Goal: Information Seeking & Learning: Learn about a topic

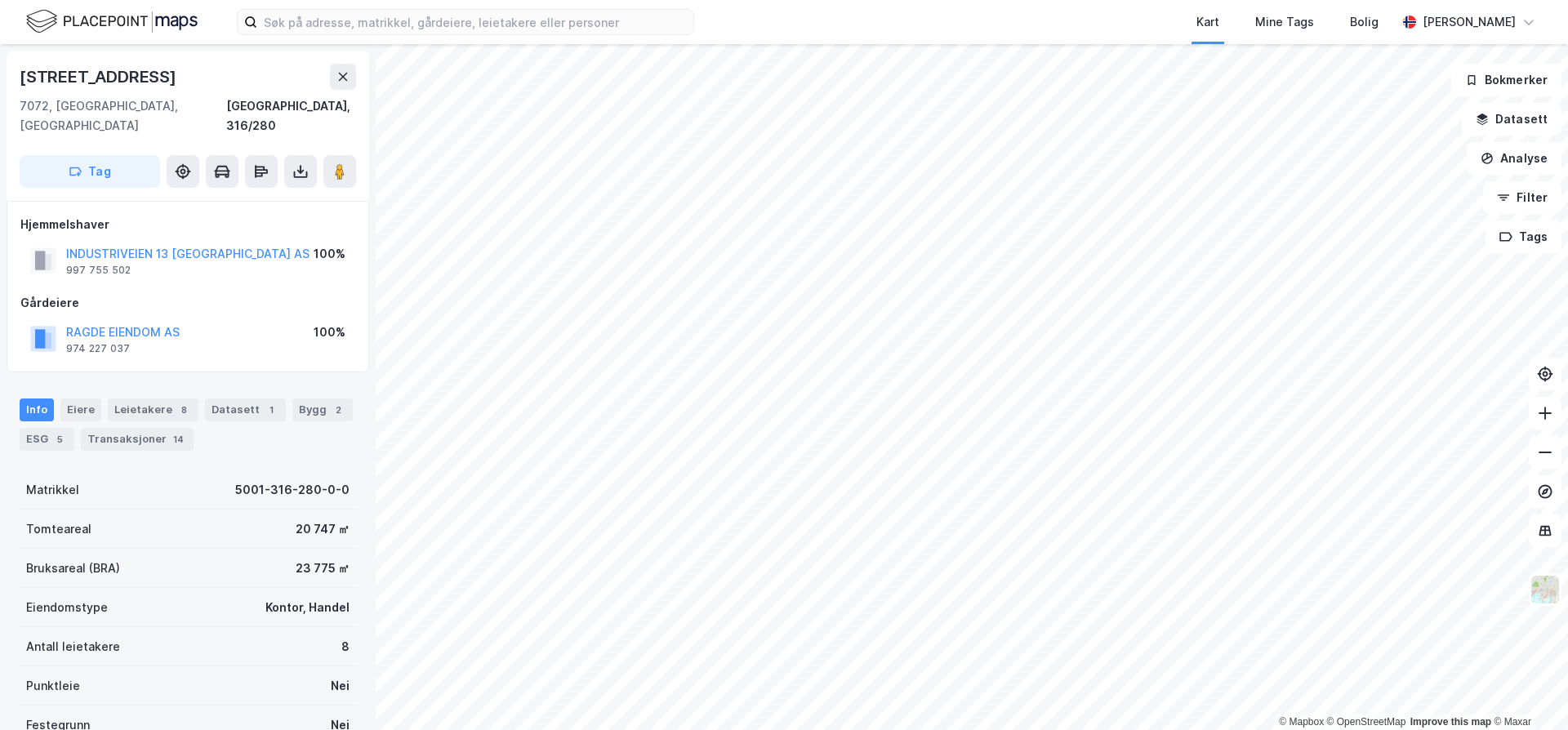
click at [1015, 727] on html "Kart Mine Tags [PERSON_NAME] [PERSON_NAME] © Mapbox © OpenStreetMap Improve thi…" at bounding box center [784, 365] width 1568 height 730
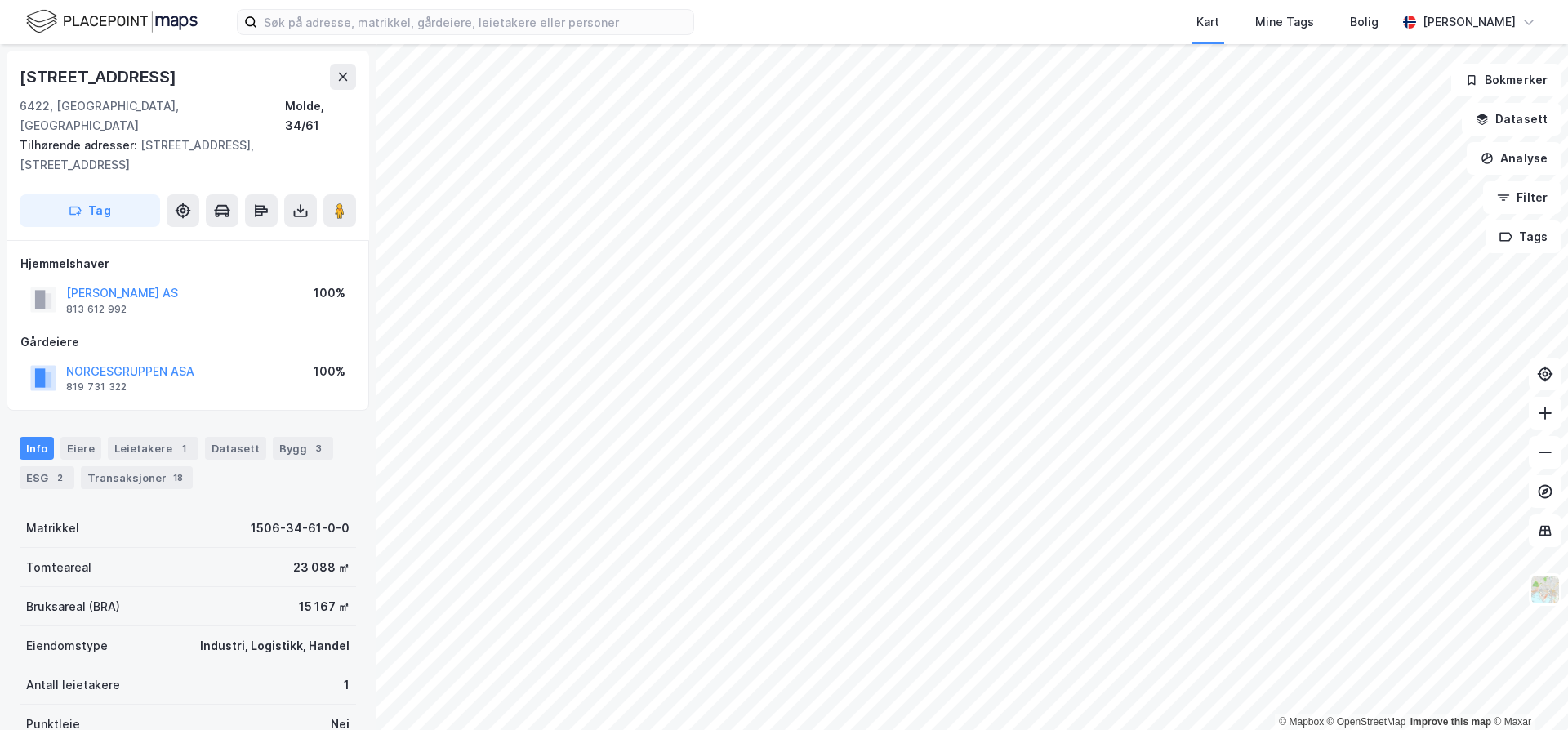
click at [1055, 34] on div "Kart Mine Tags [PERSON_NAME] [PERSON_NAME] © Mapbox © OpenStreetMap Improve thi…" at bounding box center [784, 365] width 1568 height 730
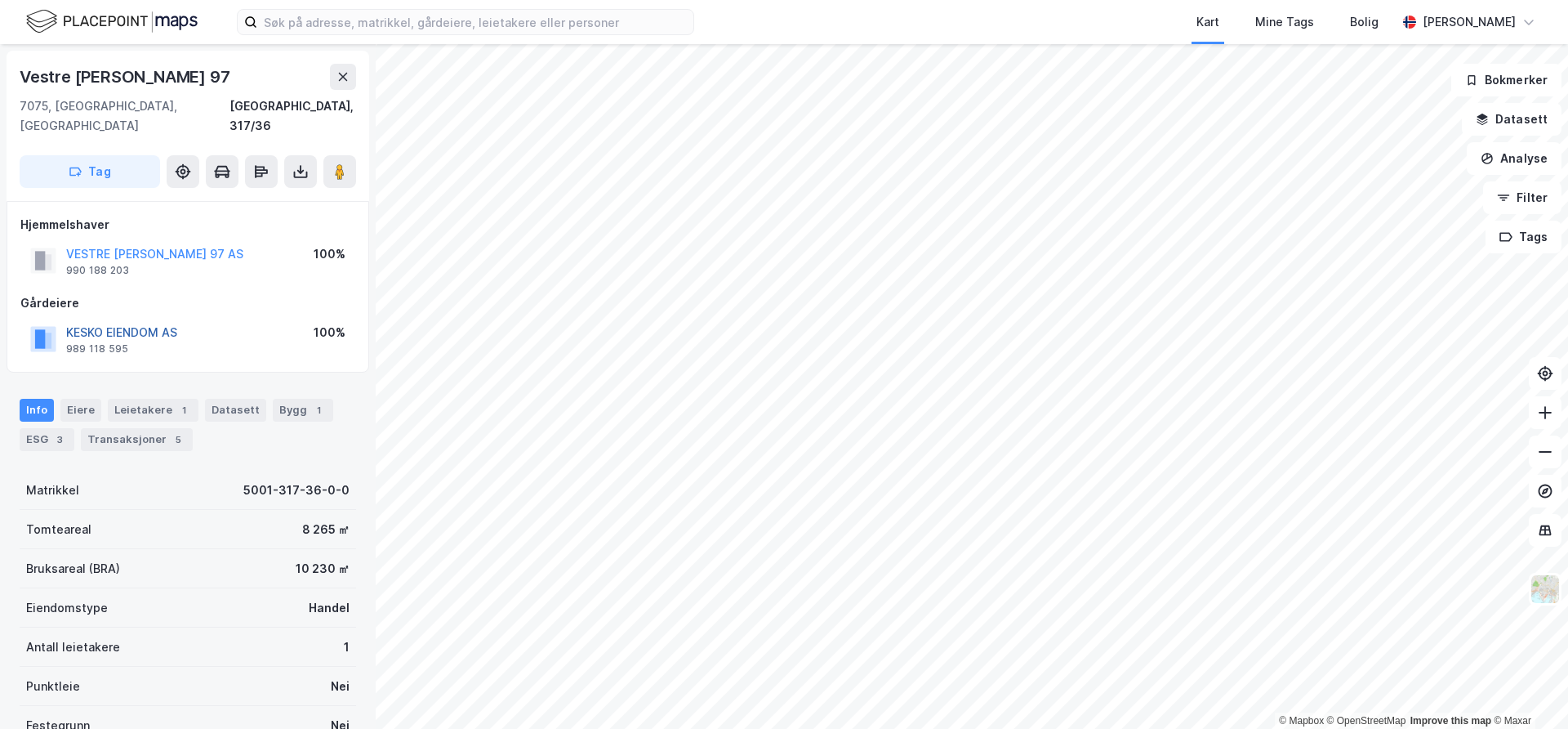
click at [0, 0] on button "KESKO EIENDOM AS" at bounding box center [0, 0] width 0 height 0
